Goal: Information Seeking & Learning: Learn about a topic

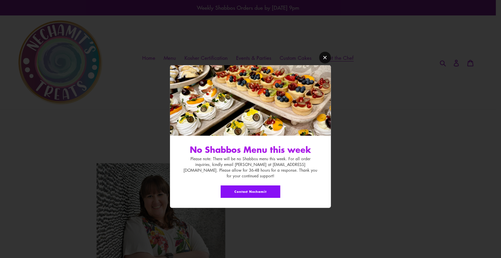
click at [327, 60] on icon "Modal window" at bounding box center [325, 57] width 5 height 5
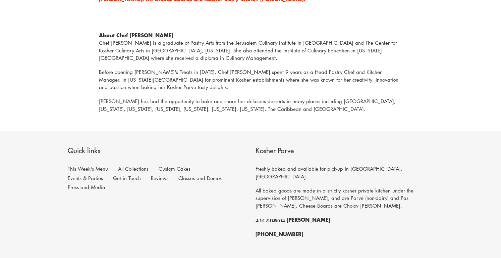
scroll to position [392, 0]
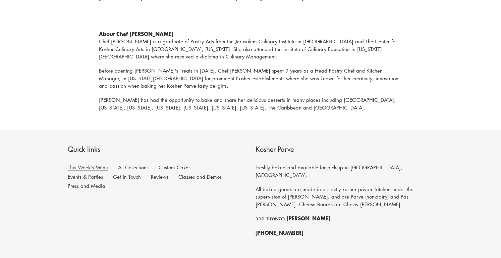
click at [95, 164] on link "This Week's Menu" at bounding box center [88, 167] width 40 height 7
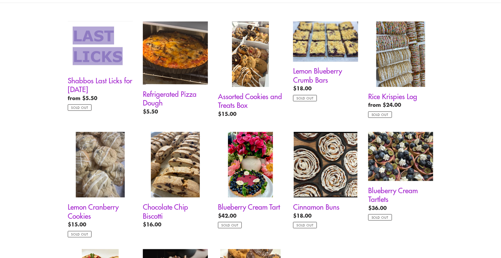
scroll to position [396, 0]
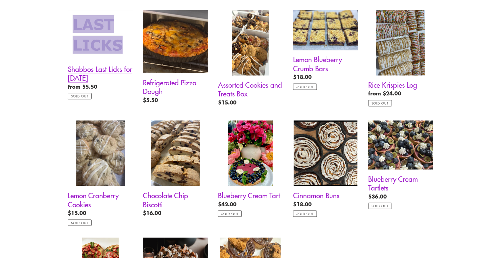
click at [85, 65] on link "Shabbos Last Licks for Friday August 29" at bounding box center [100, 54] width 65 height 89
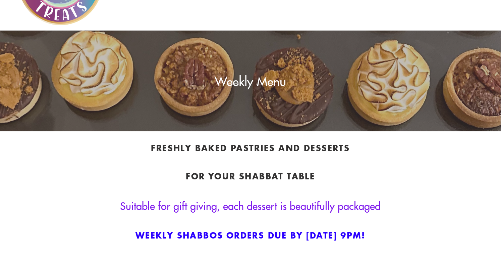
scroll to position [31, 0]
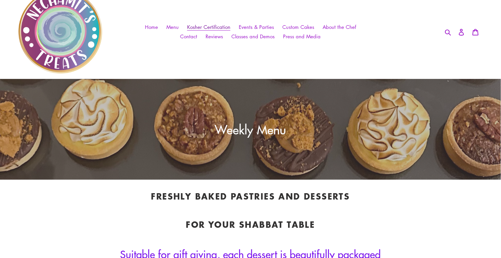
click at [205, 22] on link "Kosher Certification" at bounding box center [209, 27] width 50 height 10
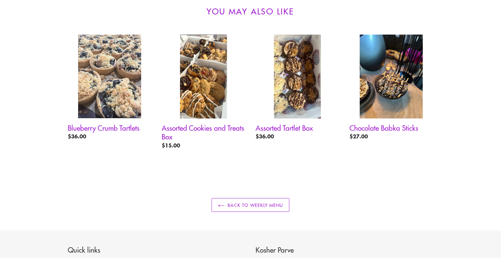
scroll to position [308, 0]
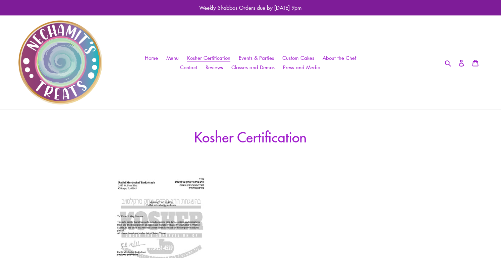
click at [138, 185] on img at bounding box center [161, 243] width 124 height 161
click at [153, 216] on img at bounding box center [161, 243] width 124 height 161
click at [152, 214] on img at bounding box center [161, 243] width 124 height 161
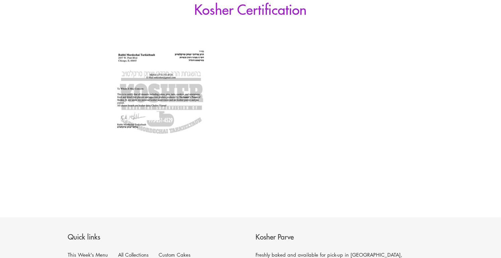
scroll to position [128, 0]
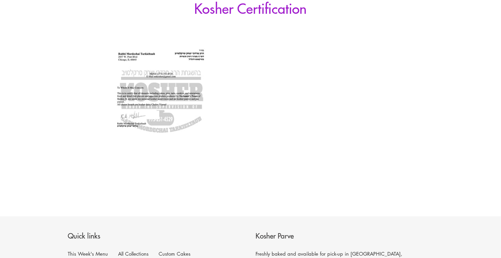
click at [172, 84] on img at bounding box center [161, 115] width 124 height 161
